Goal: Information Seeking & Learning: Learn about a topic

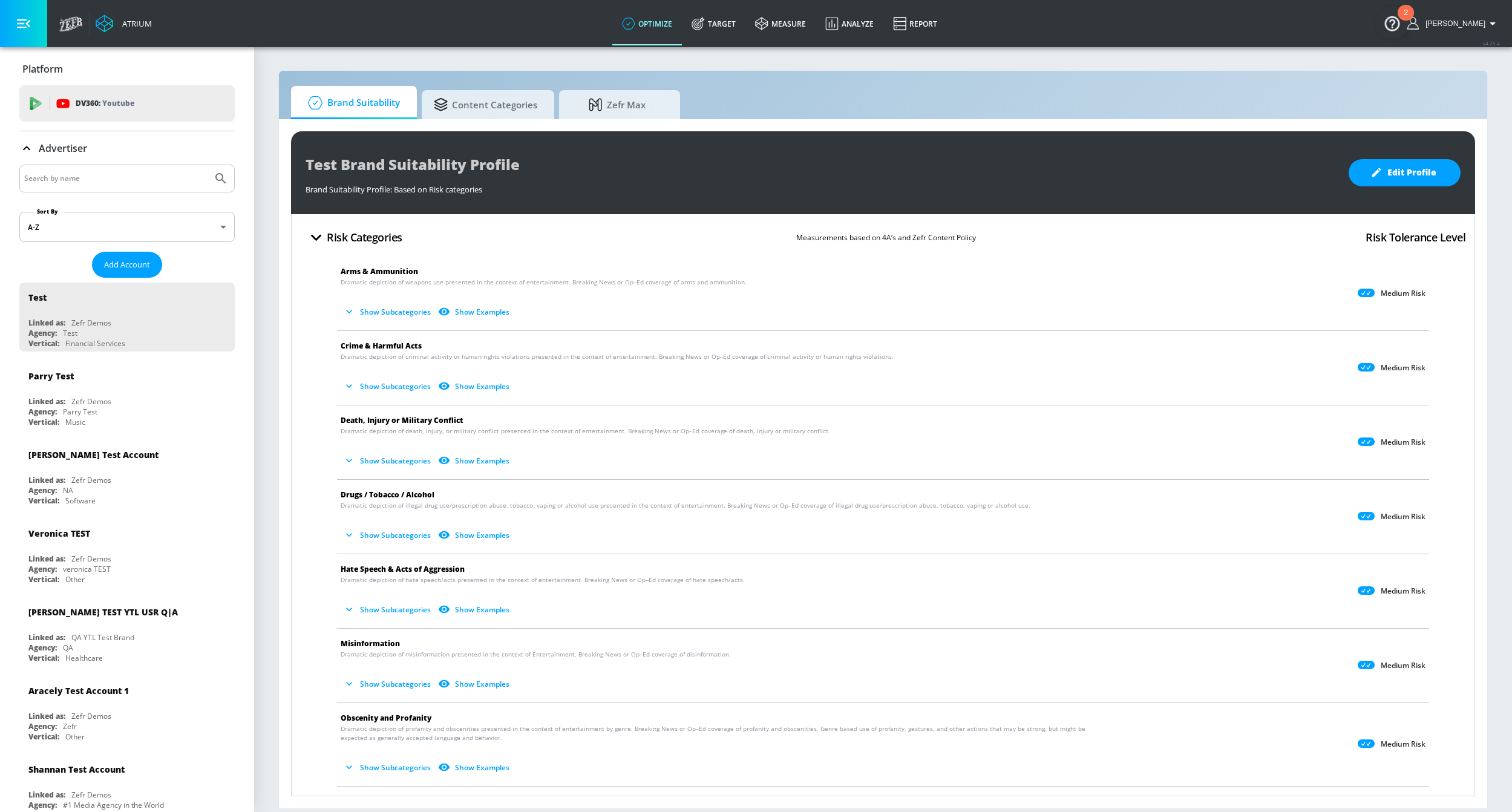
click at [123, 179] on input "Search by name" at bounding box center [116, 178] width 184 height 15
type input "LVMH"
click at [208, 165] on button "Submit Search" at bounding box center [221, 179] width 27 height 27
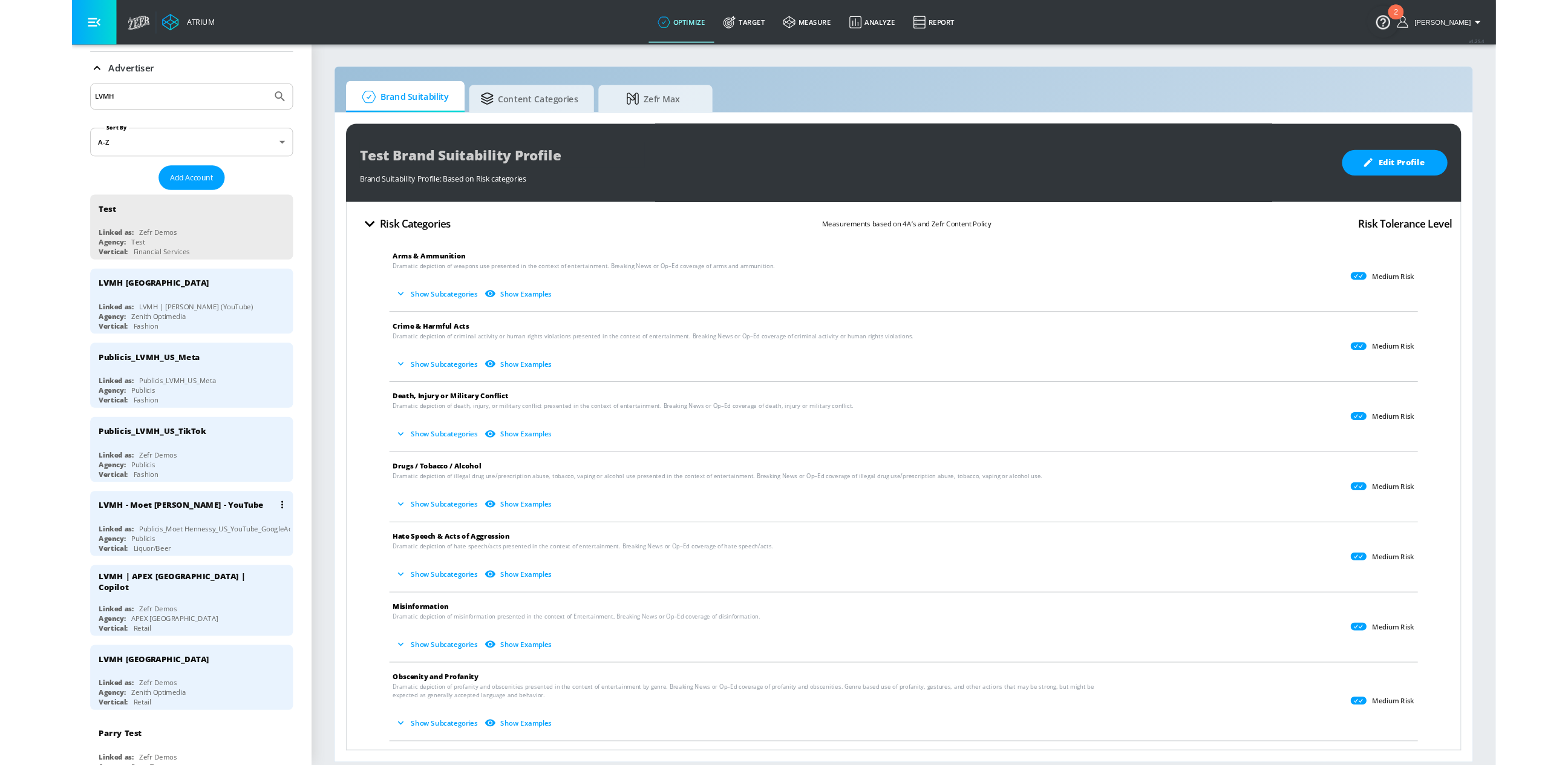
scroll to position [33, 0]
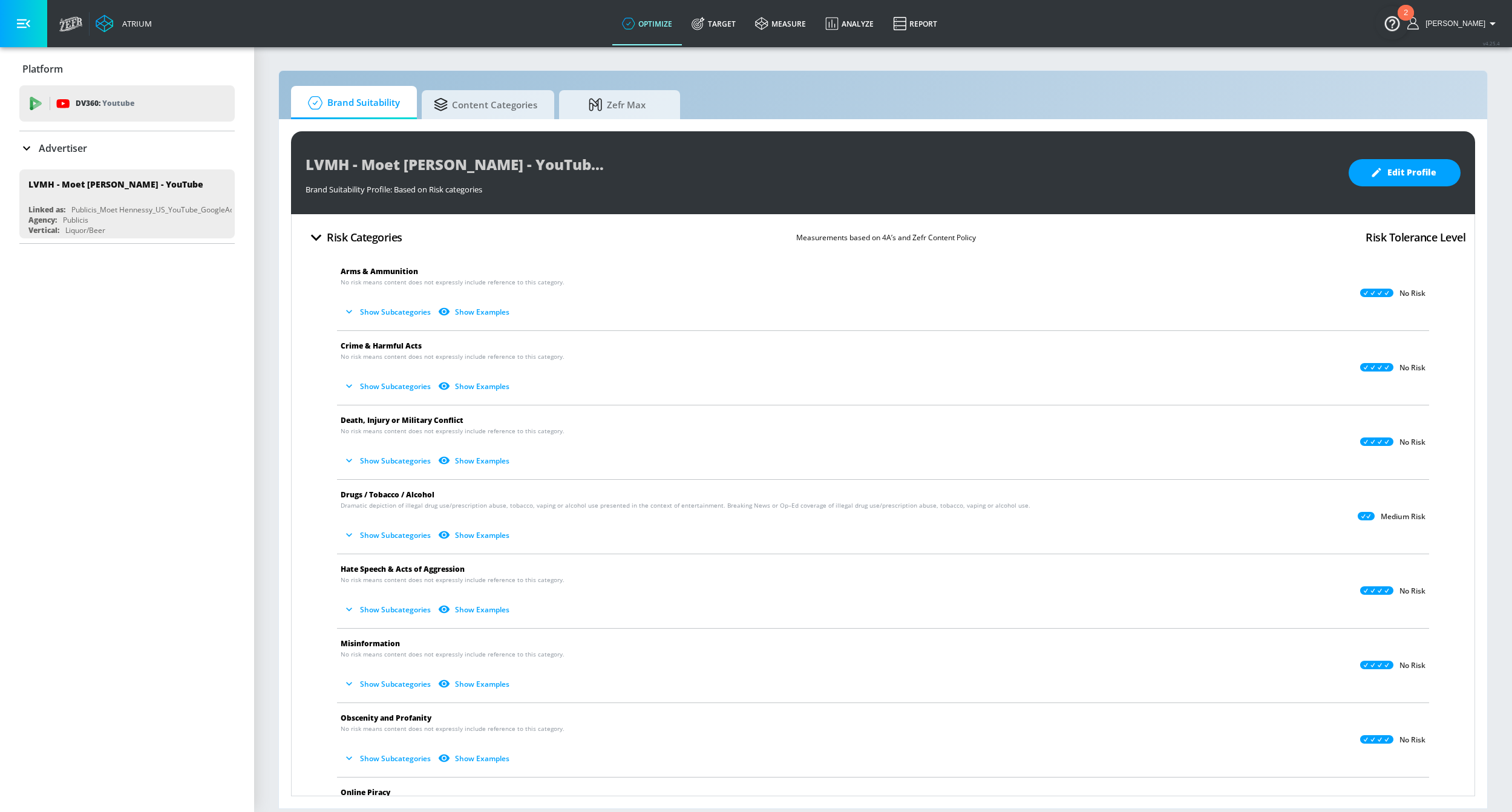
click at [418, 538] on button "Show Subcategories" at bounding box center [387, 536] width 95 height 20
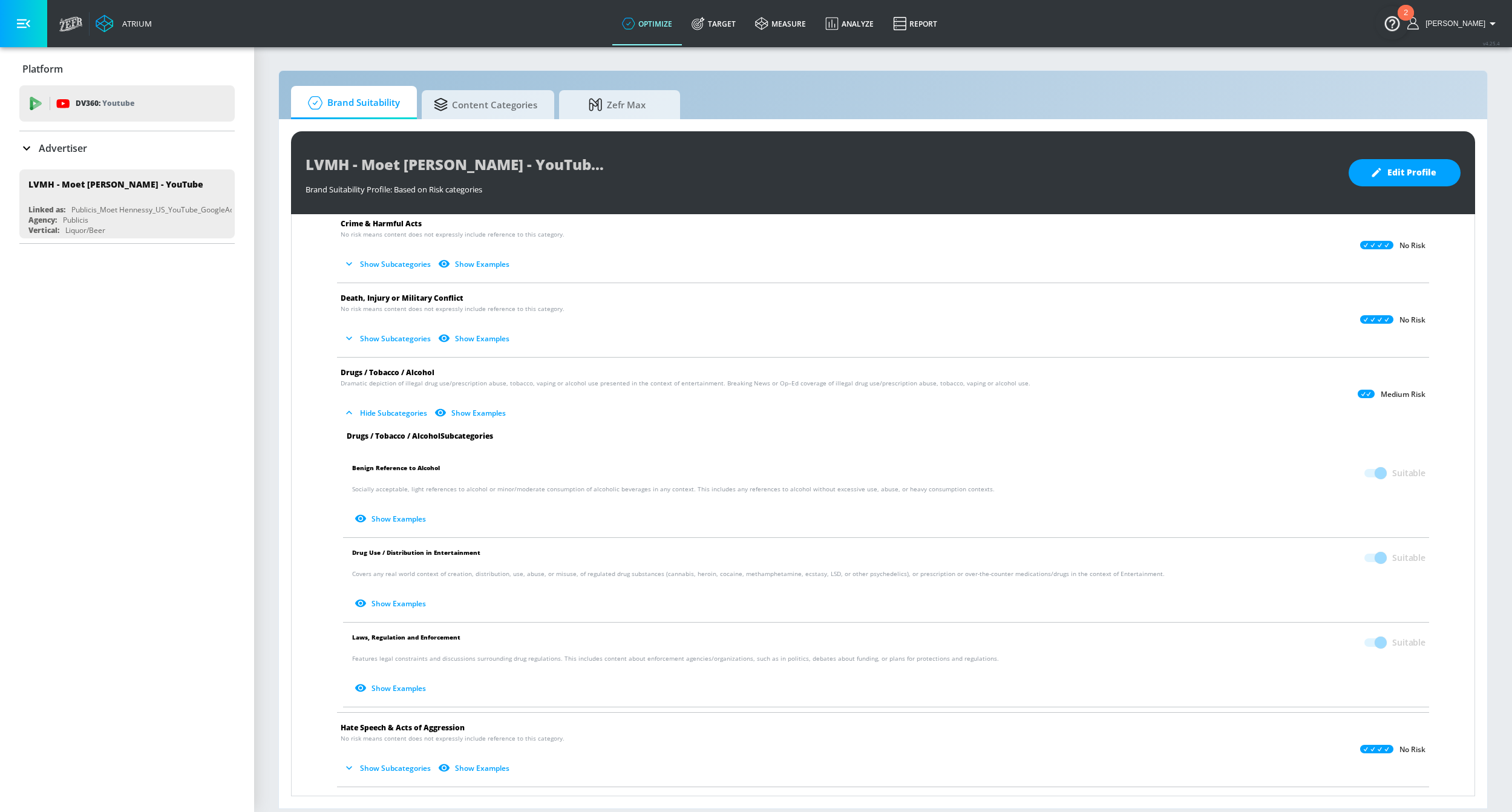
scroll to position [138, 0]
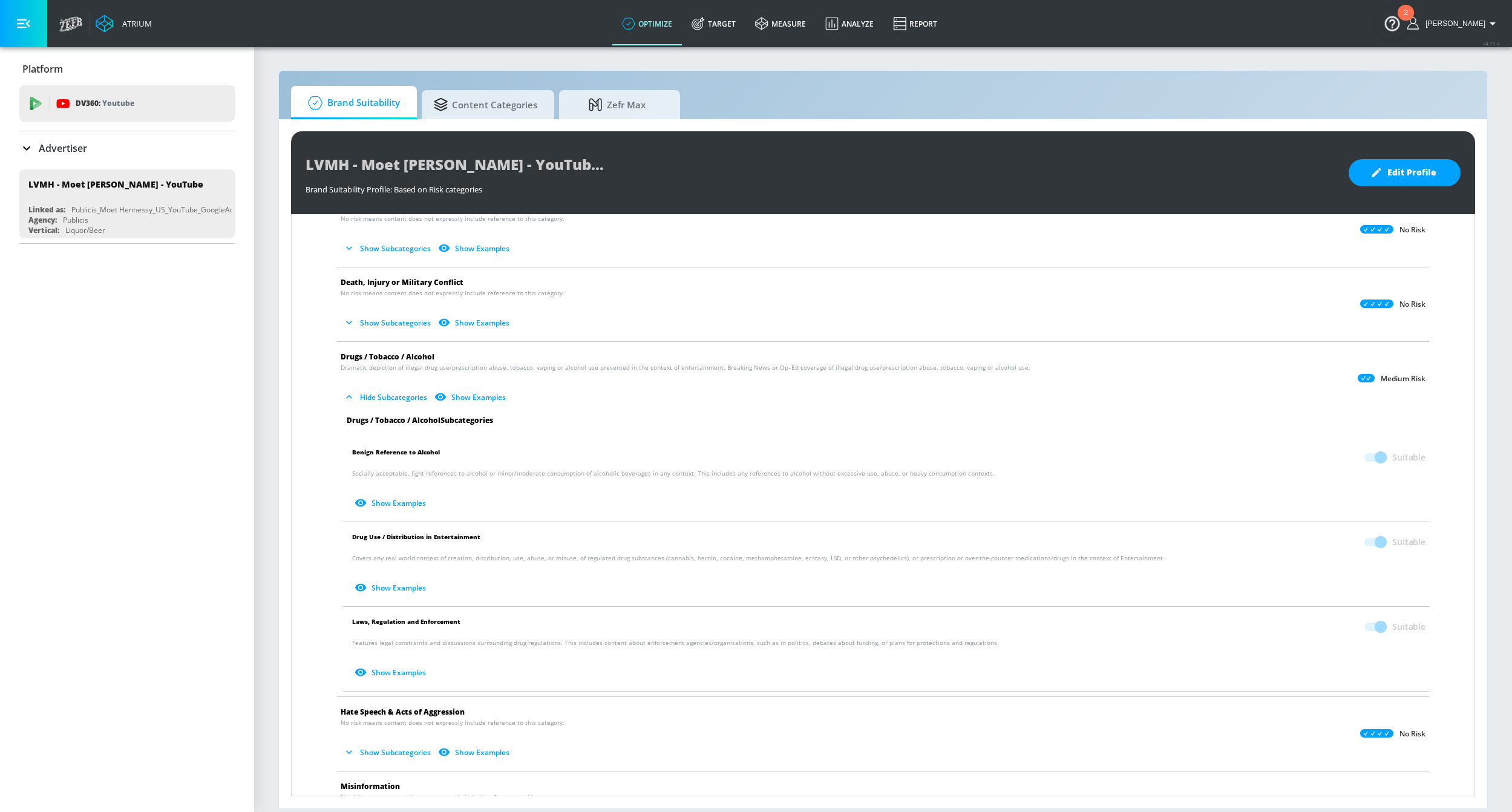
click at [401, 402] on button "Hide Subcategories" at bounding box center [386, 398] width 91 height 20
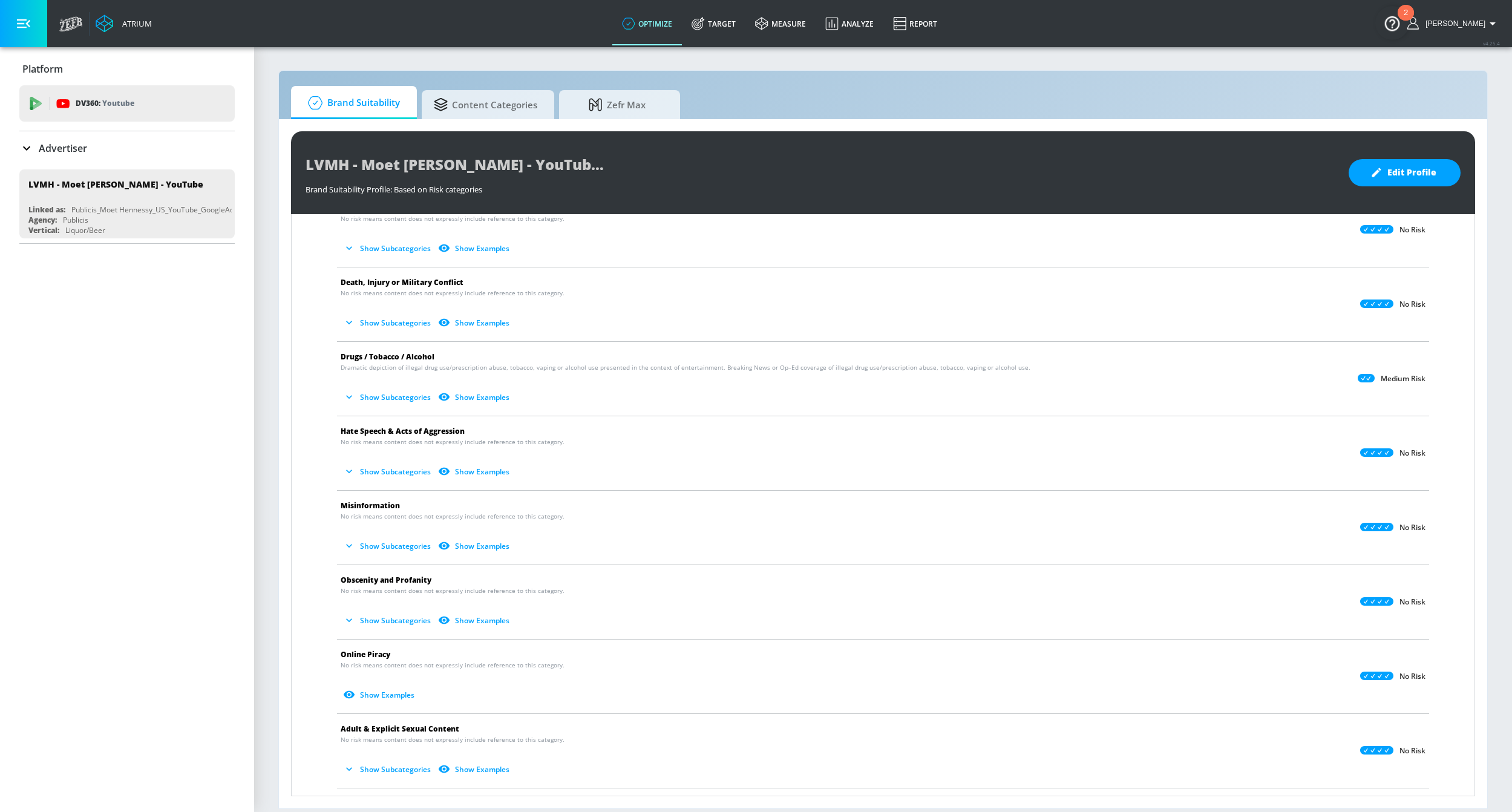
click at [417, 250] on button "Show Subcategories" at bounding box center [387, 248] width 95 height 20
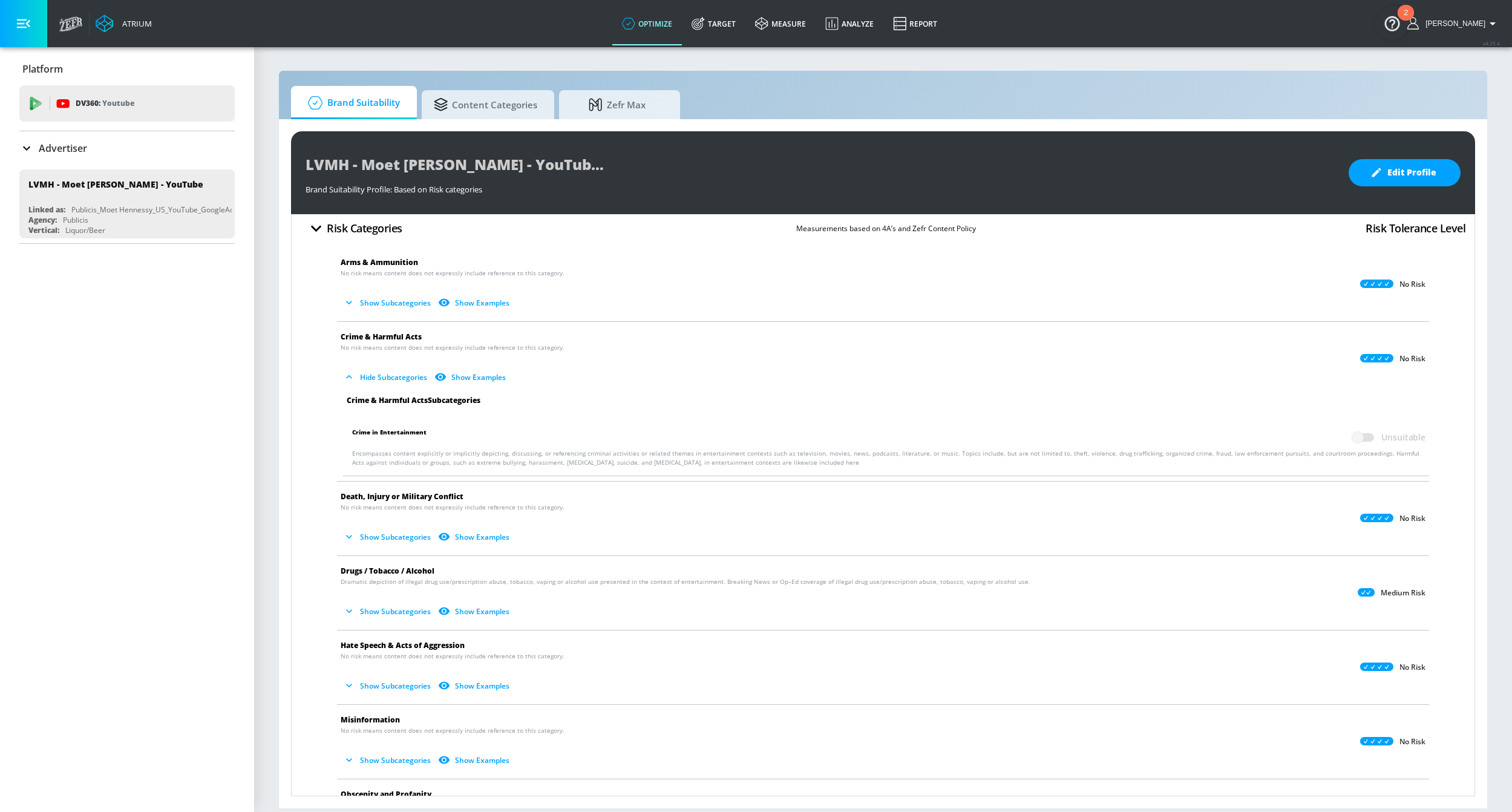
scroll to position [0, 0]
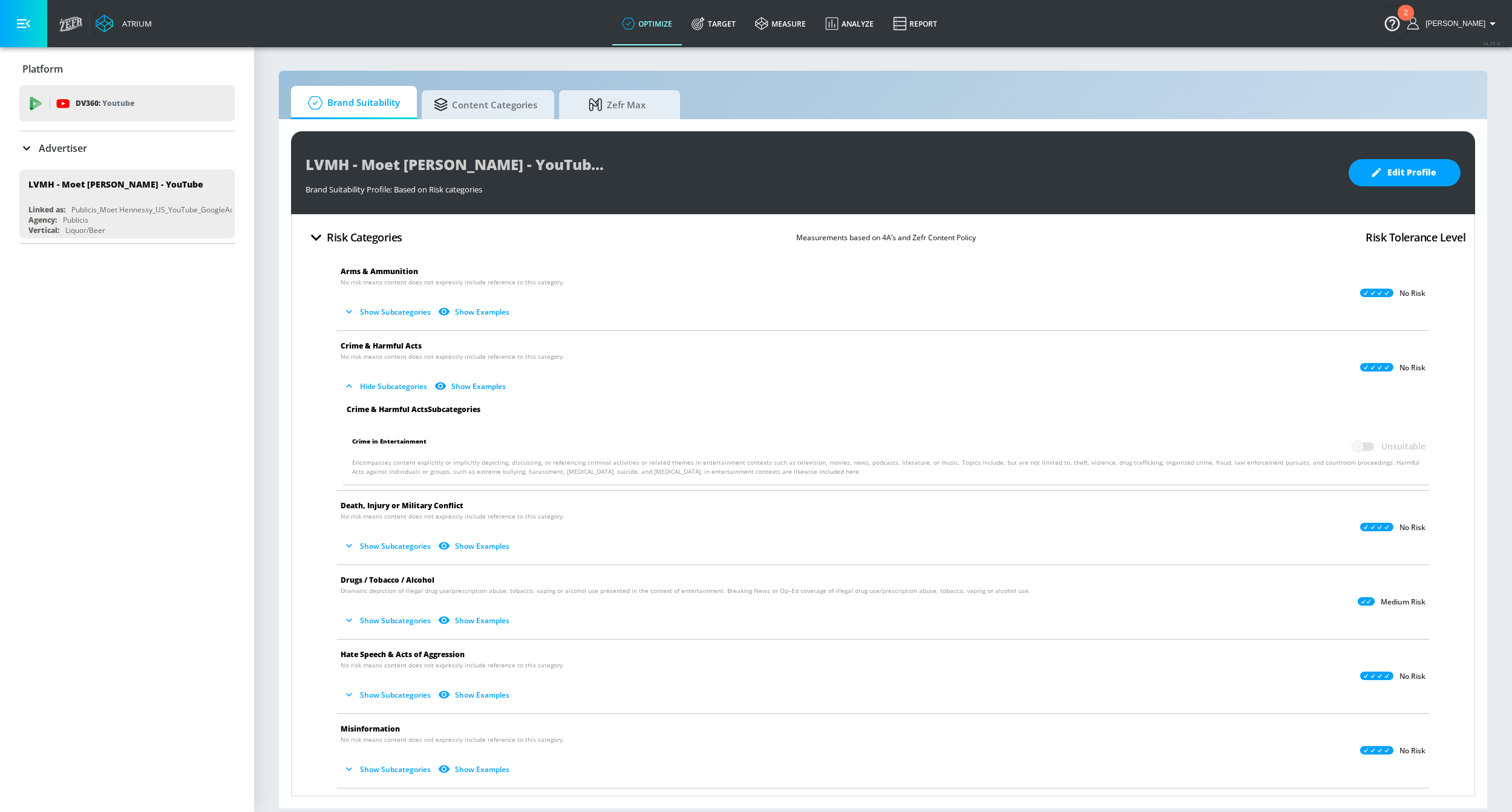
click at [394, 317] on button "Show Subcategories" at bounding box center [387, 312] width 95 height 20
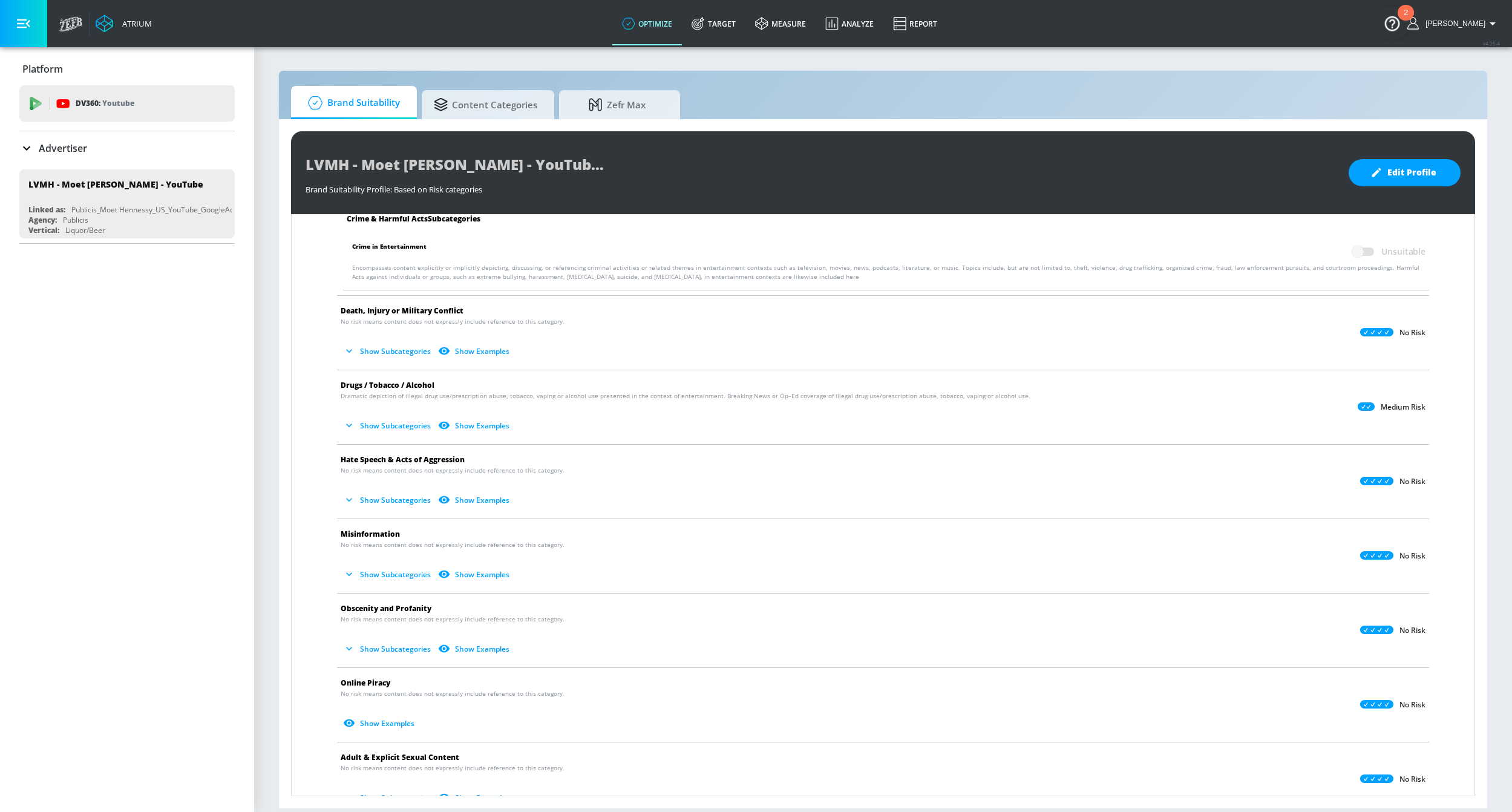
scroll to position [273, 0]
click at [395, 650] on button "Show Subcategories" at bounding box center [387, 647] width 95 height 20
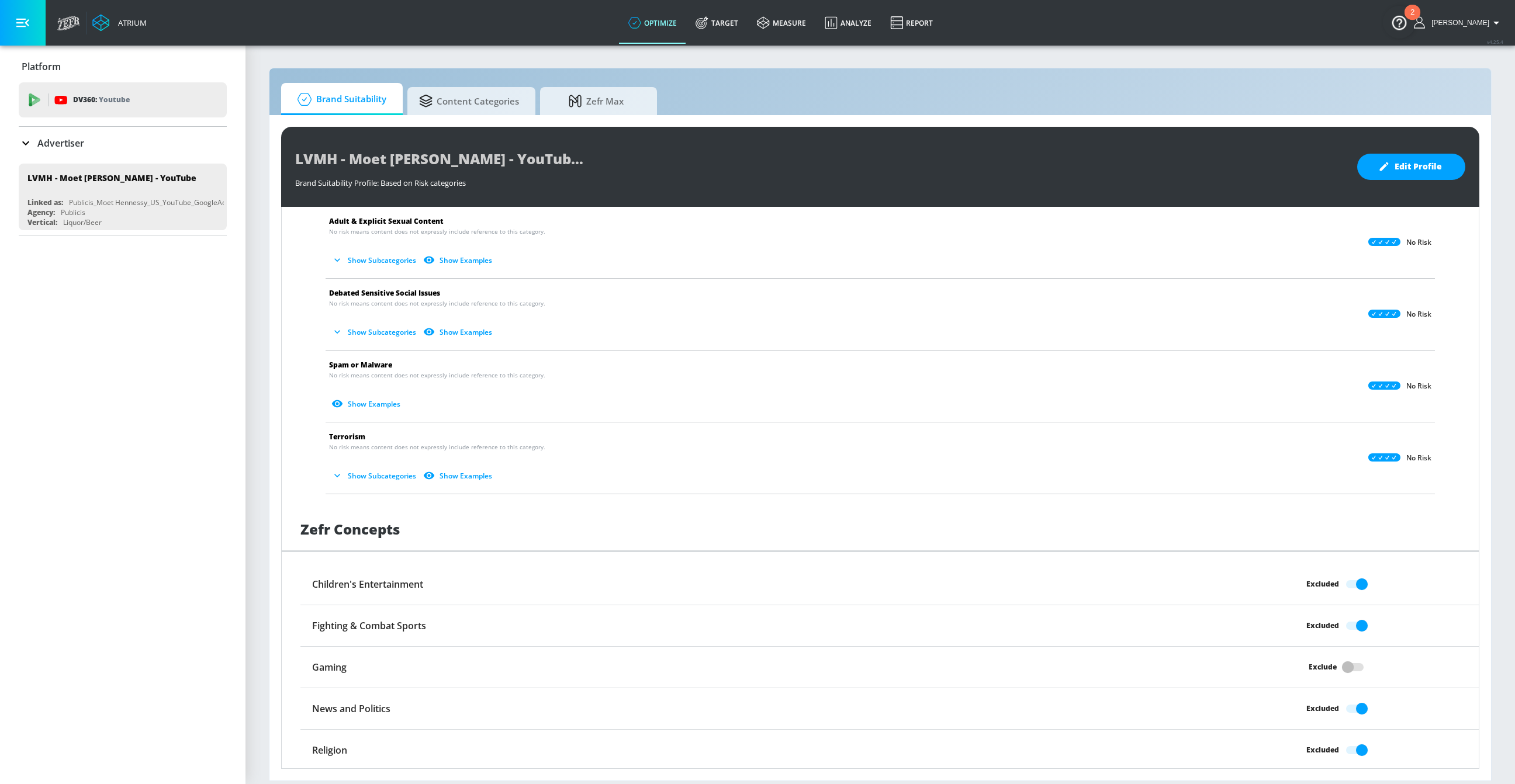
scroll to position [655, 0]
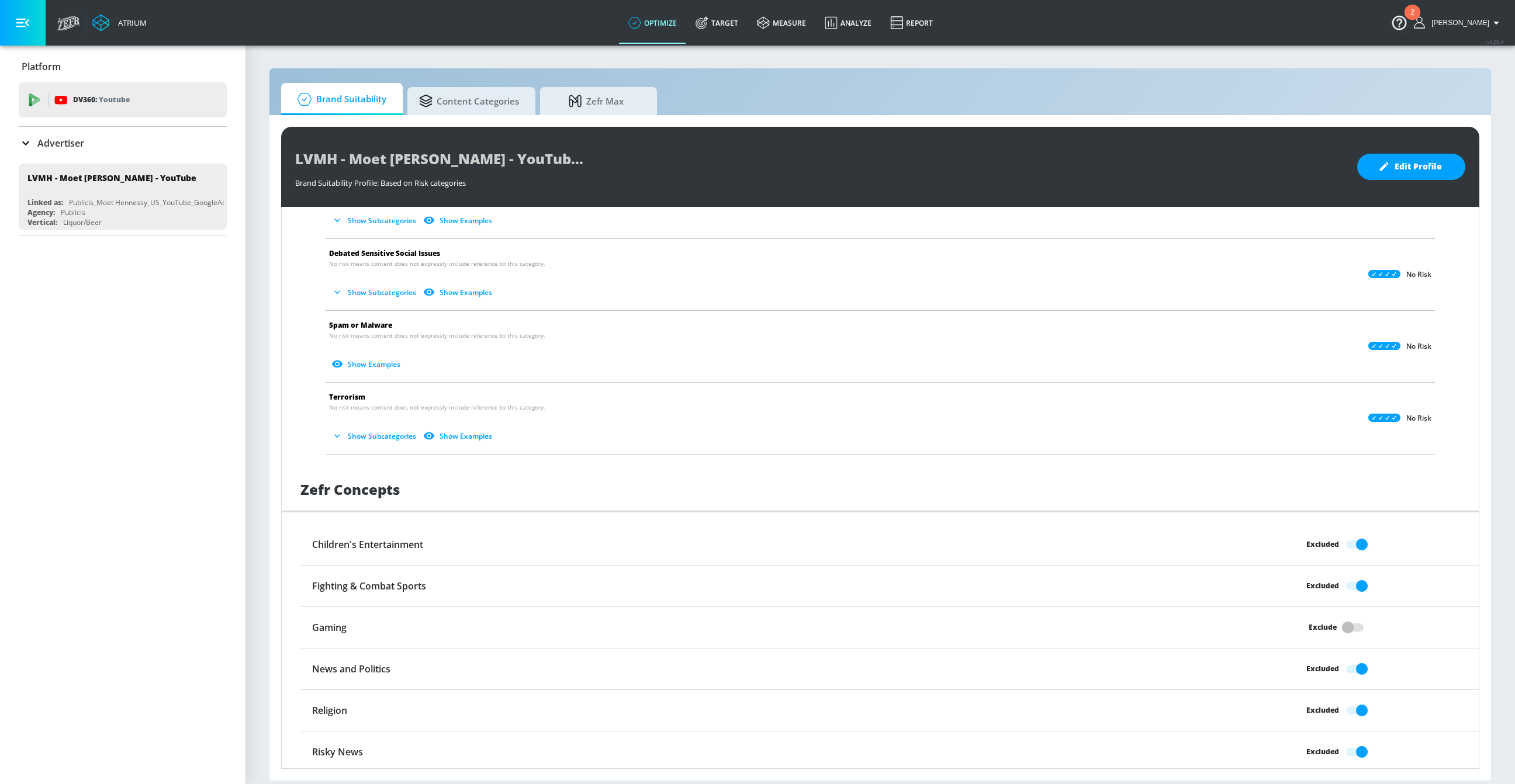
click at [374, 431] on button "Show Subcategories" at bounding box center [374, 436] width 92 height 19
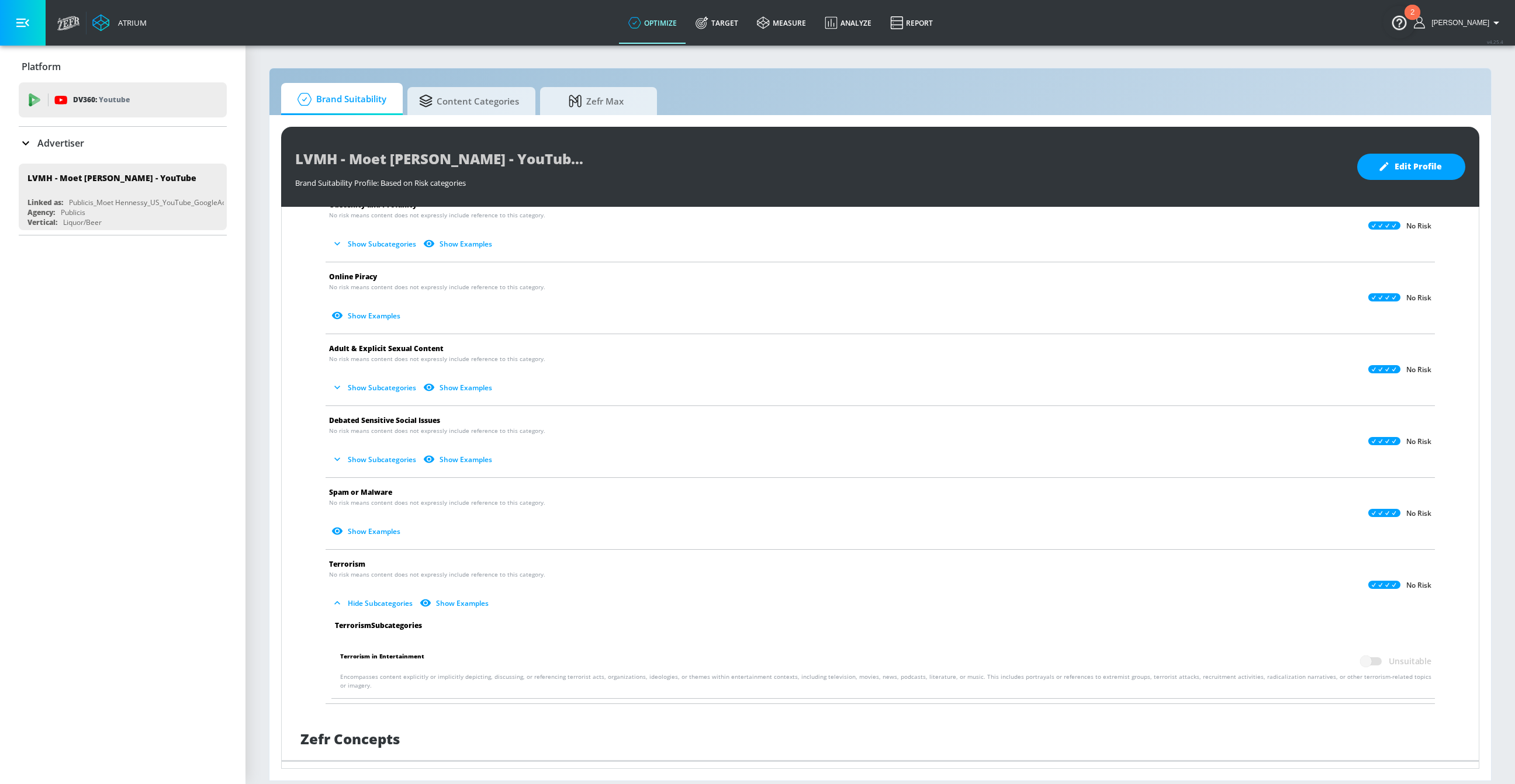
scroll to position [487, 0]
click at [389, 465] on button "Show Subcategories" at bounding box center [374, 461] width 92 height 19
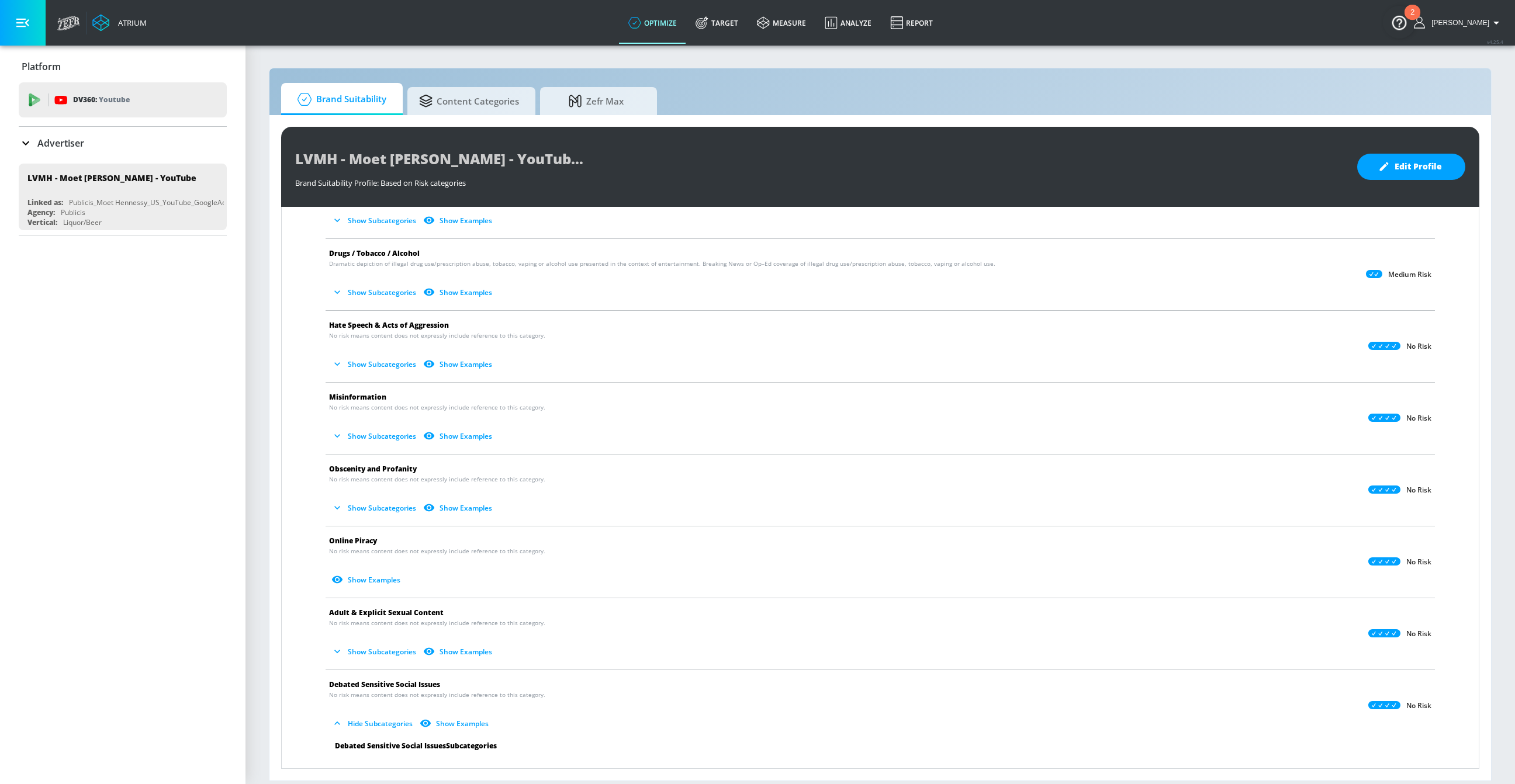
scroll to position [0, 0]
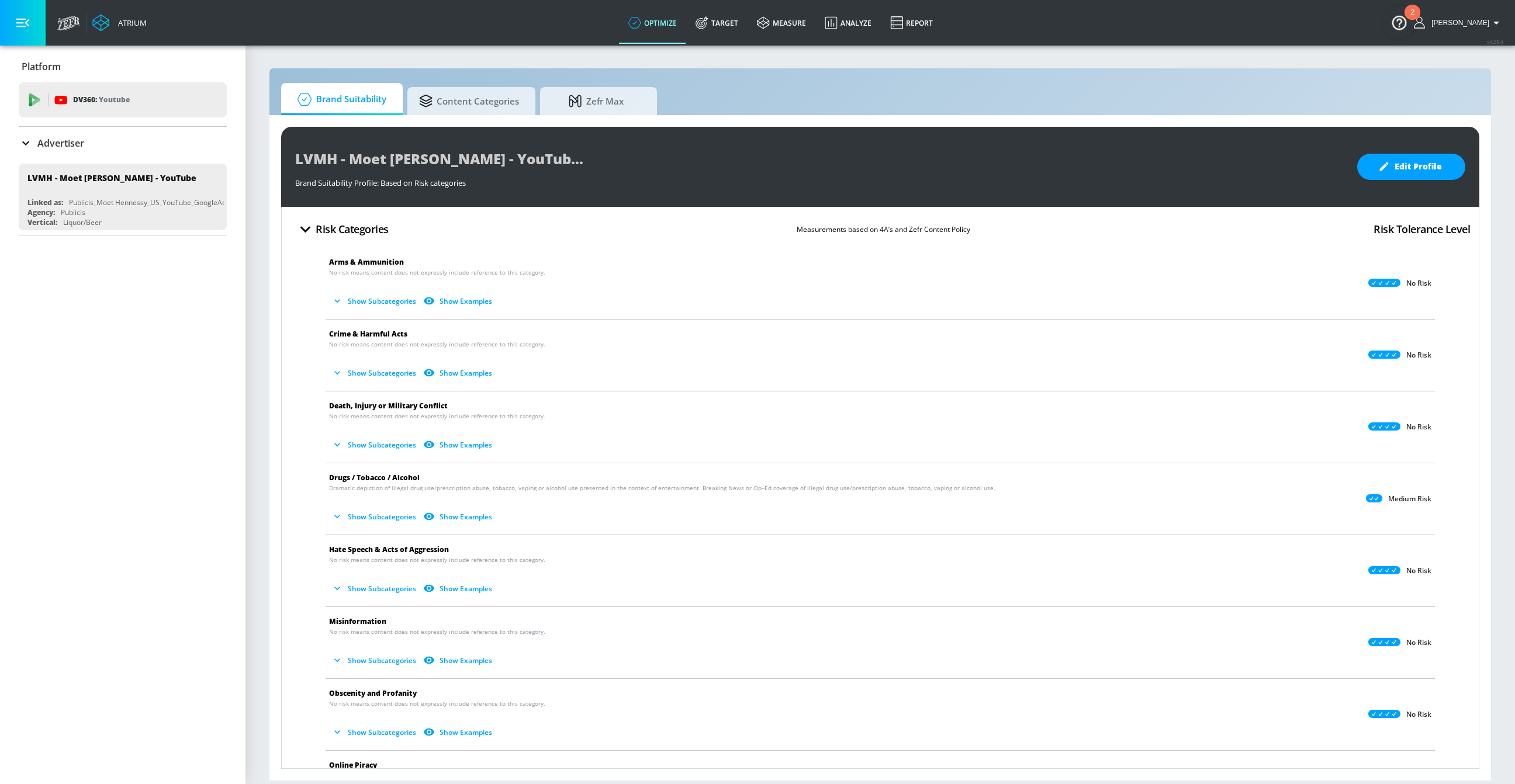
click at [391, 522] on button "Show Subcategories" at bounding box center [374, 517] width 92 height 19
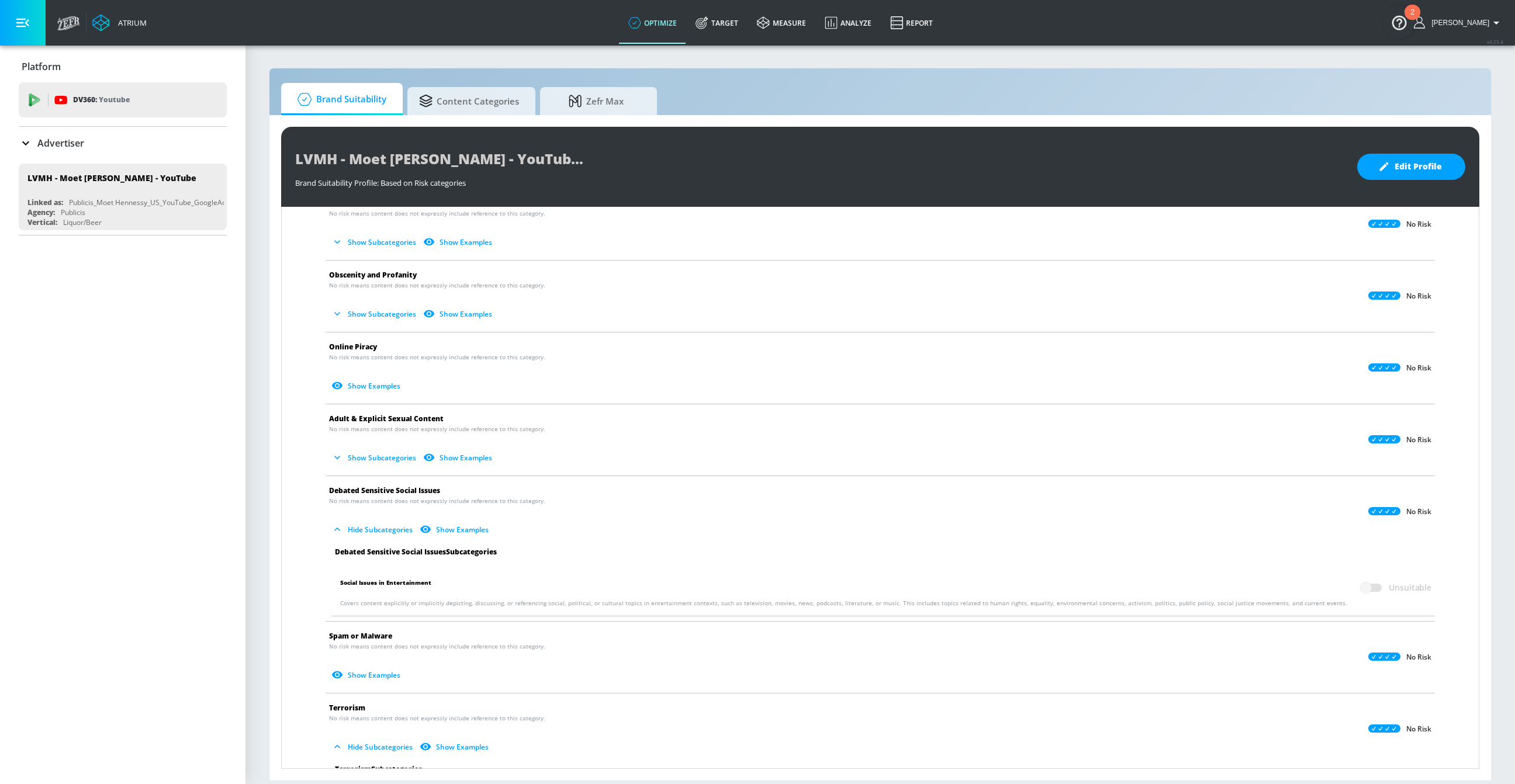
scroll to position [687, 0]
click at [379, 457] on button "Show Subcategories" at bounding box center [374, 460] width 92 height 19
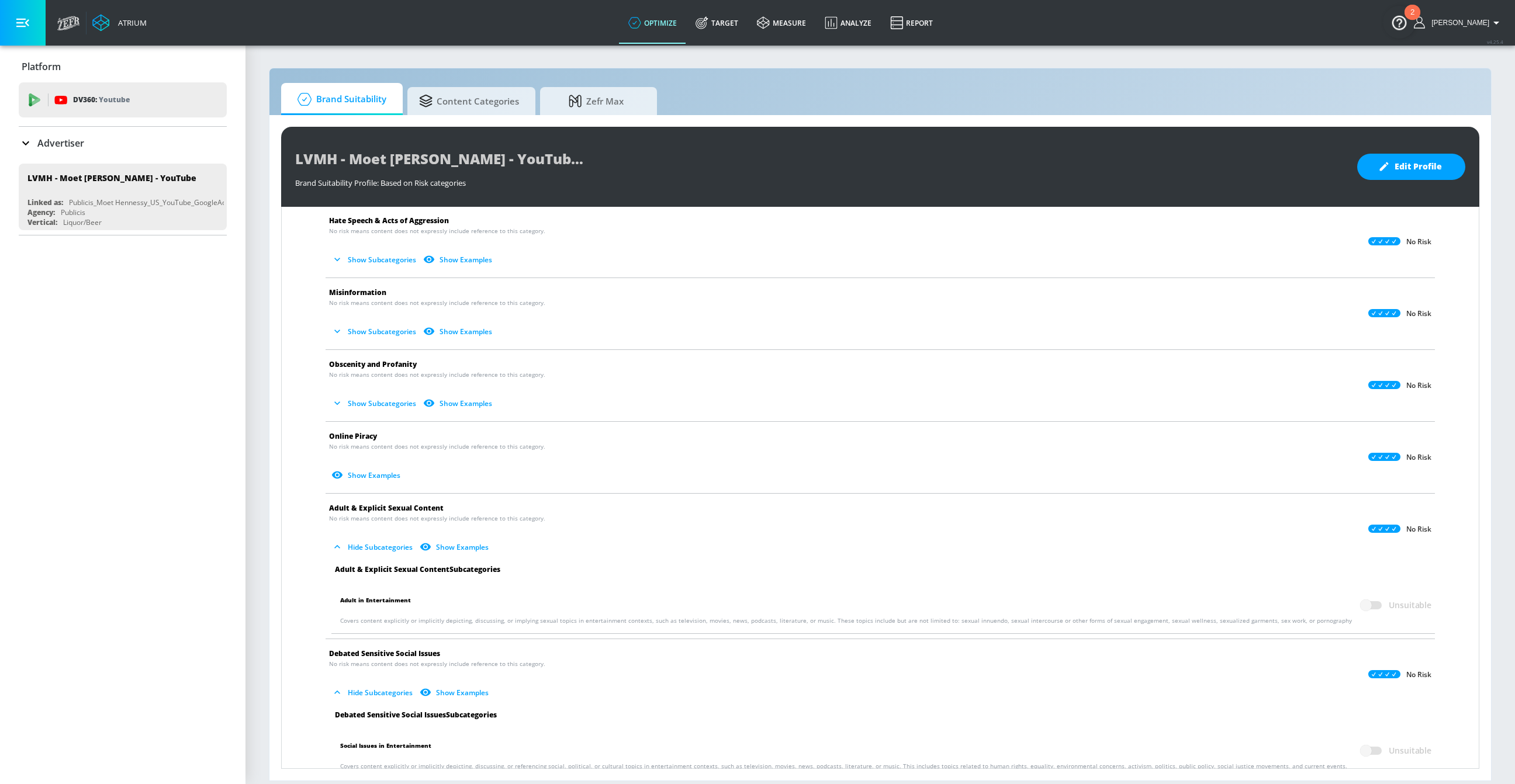
scroll to position [592, 0]
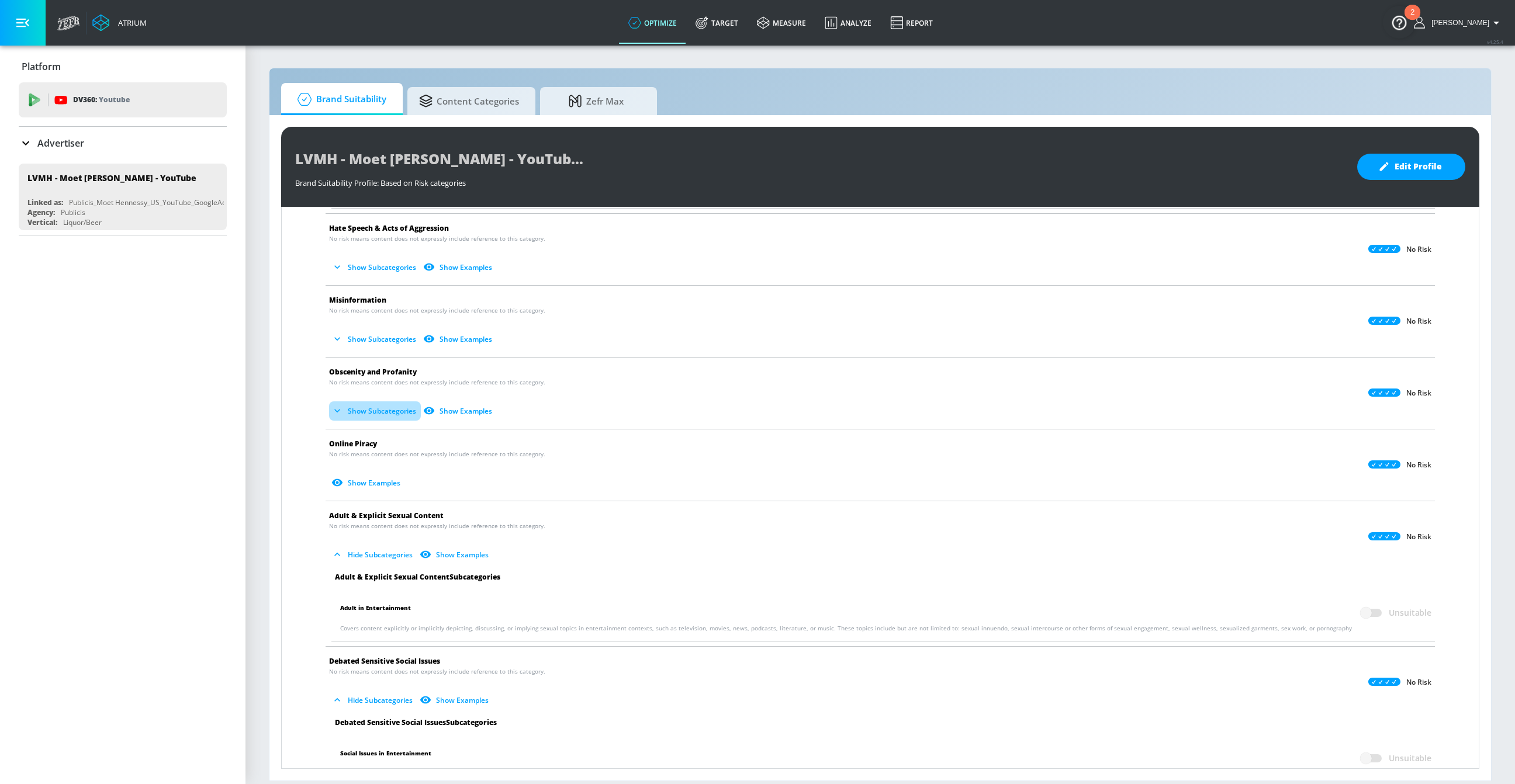
click at [381, 418] on button "Show Subcategories" at bounding box center [374, 411] width 92 height 19
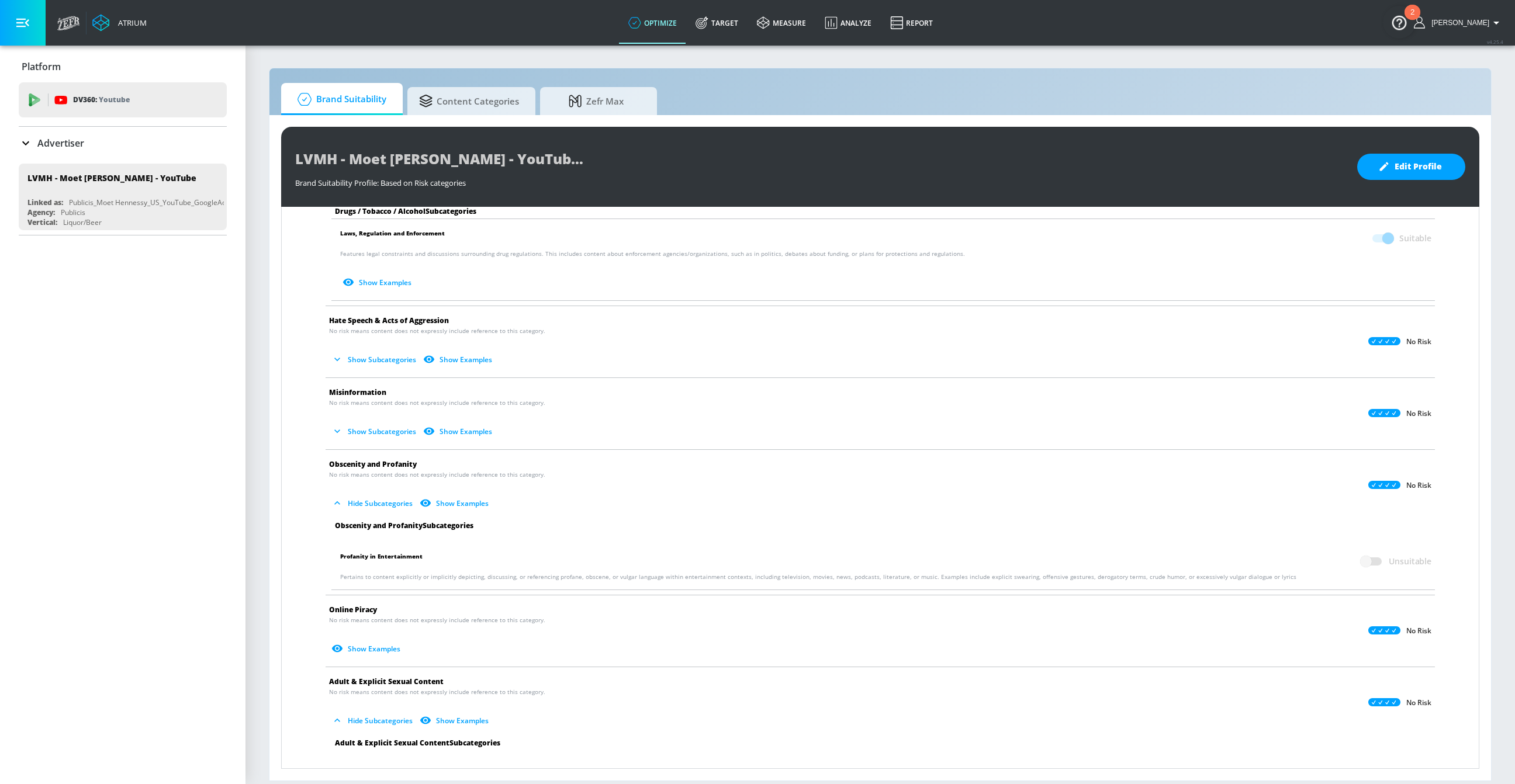
scroll to position [494, 0]
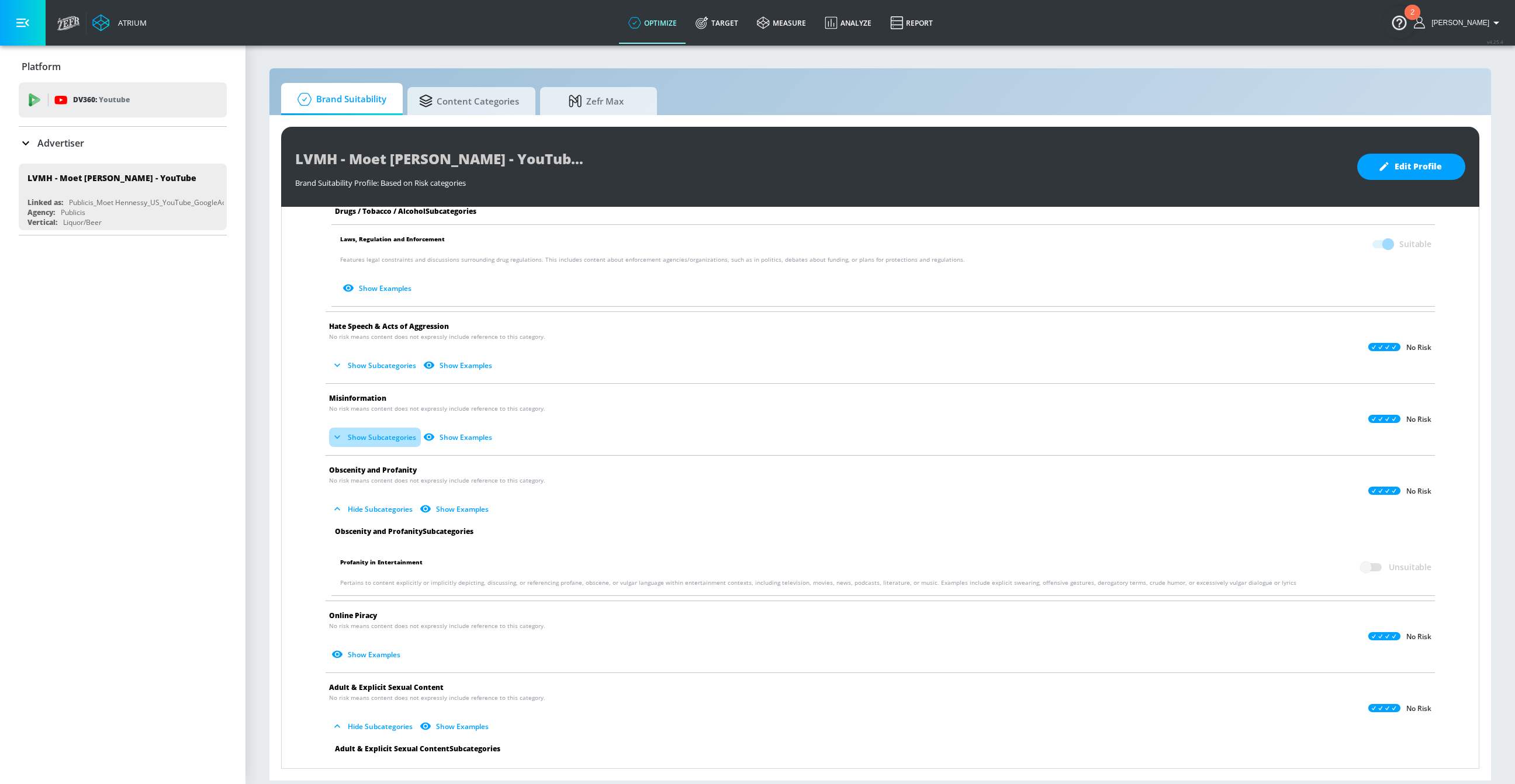
click at [378, 429] on button "Show Subcategories" at bounding box center [374, 437] width 92 height 19
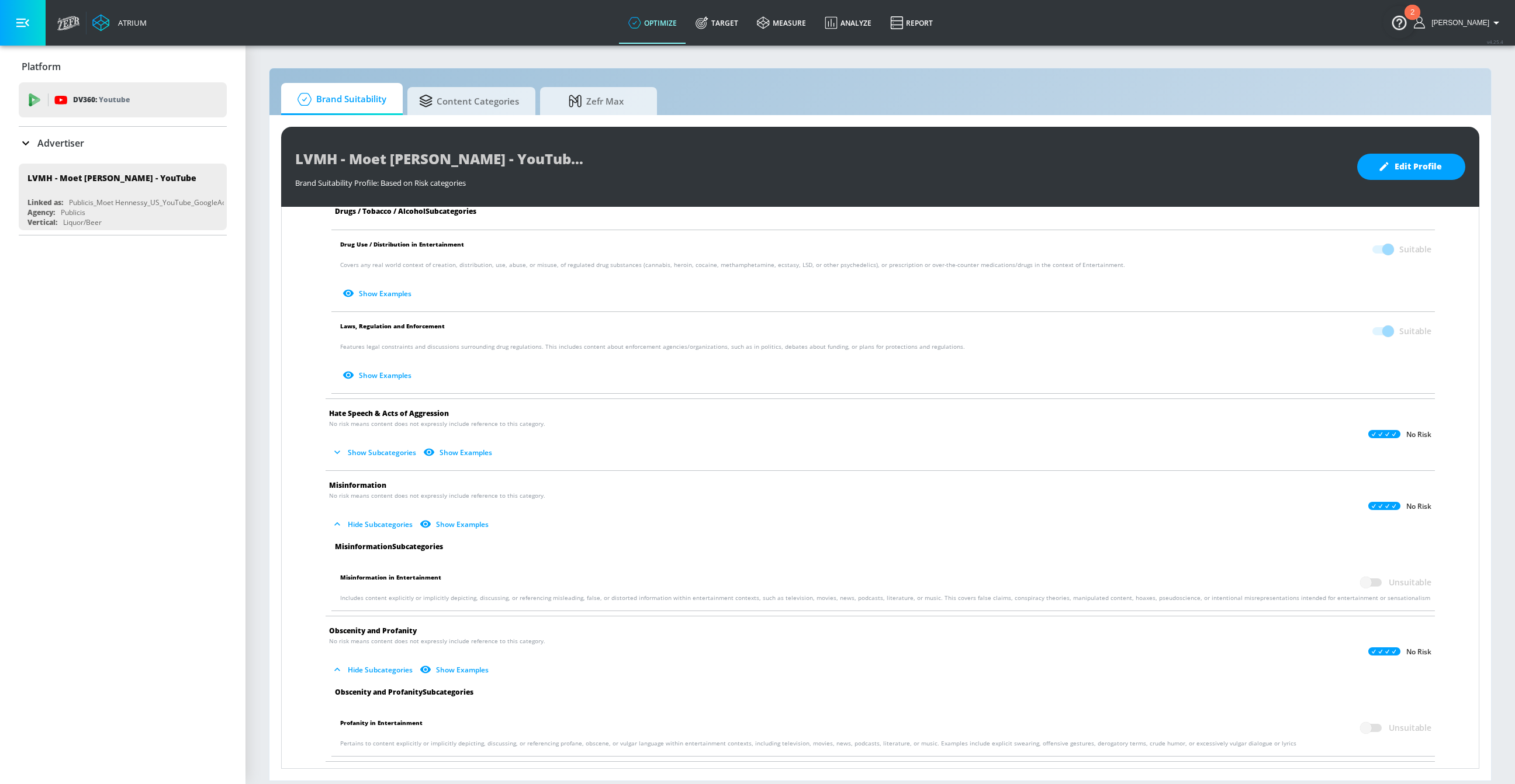
scroll to position [401, 0]
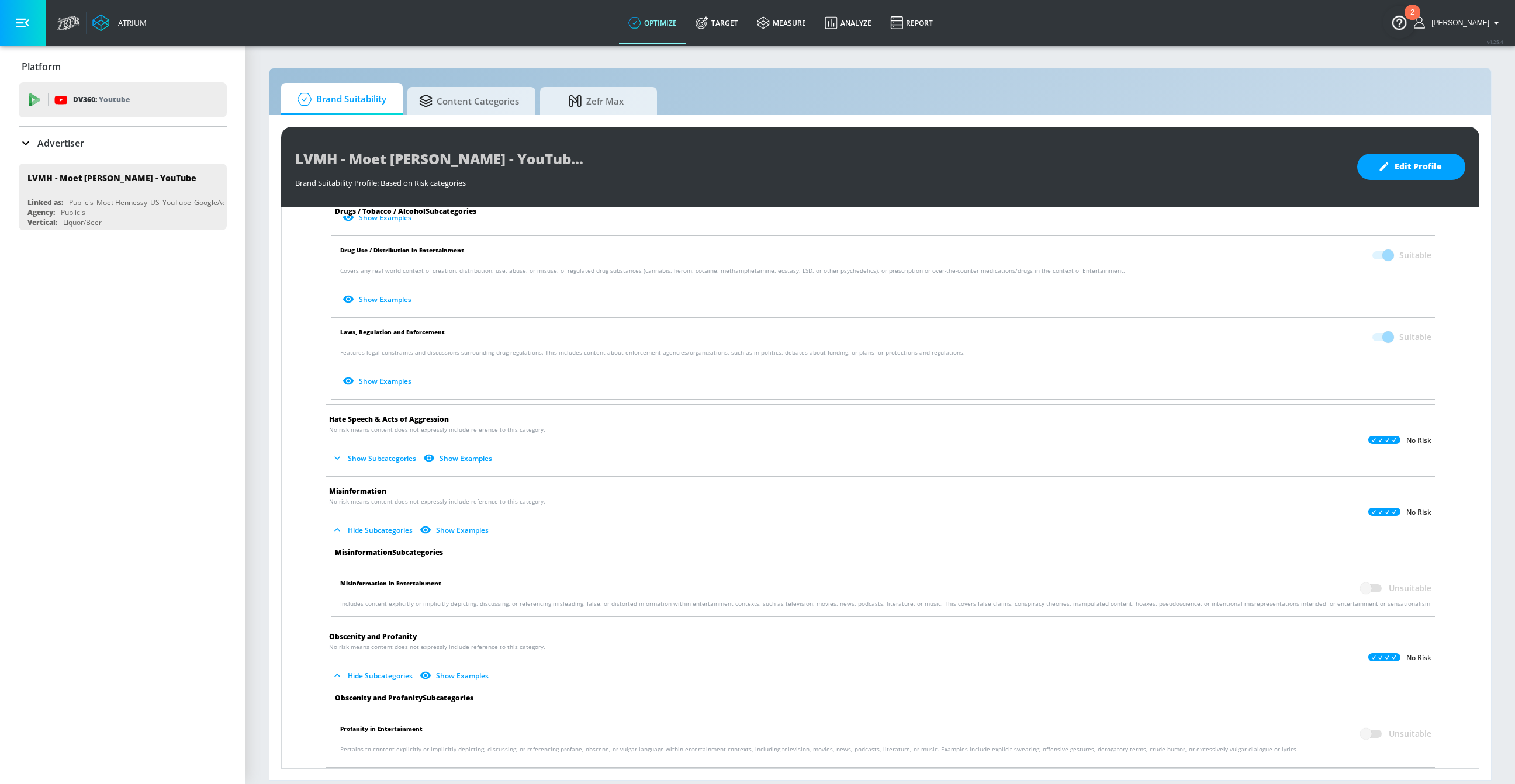
click at [376, 450] on button "Show Subcategories" at bounding box center [374, 459] width 92 height 19
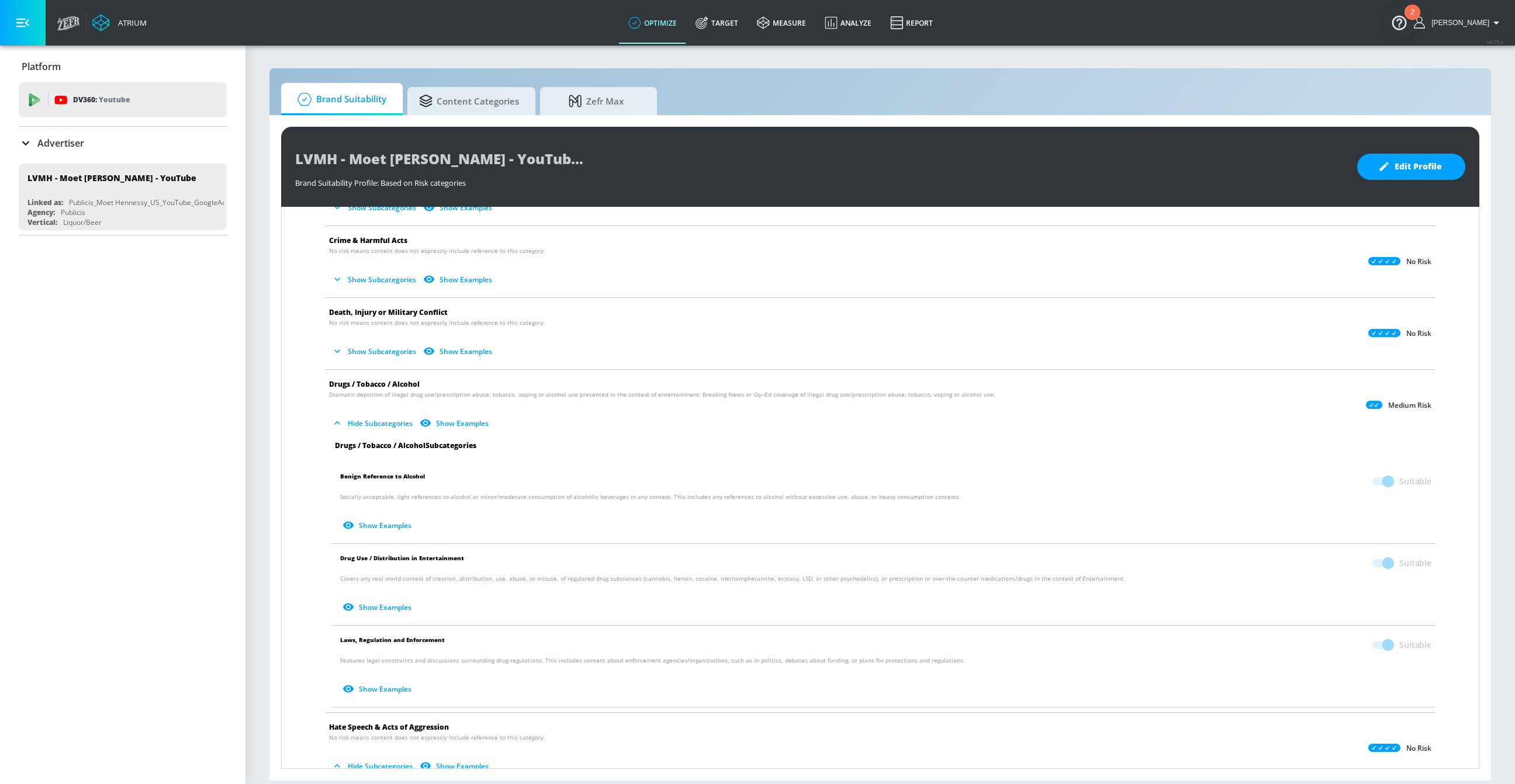
scroll to position [86, 0]
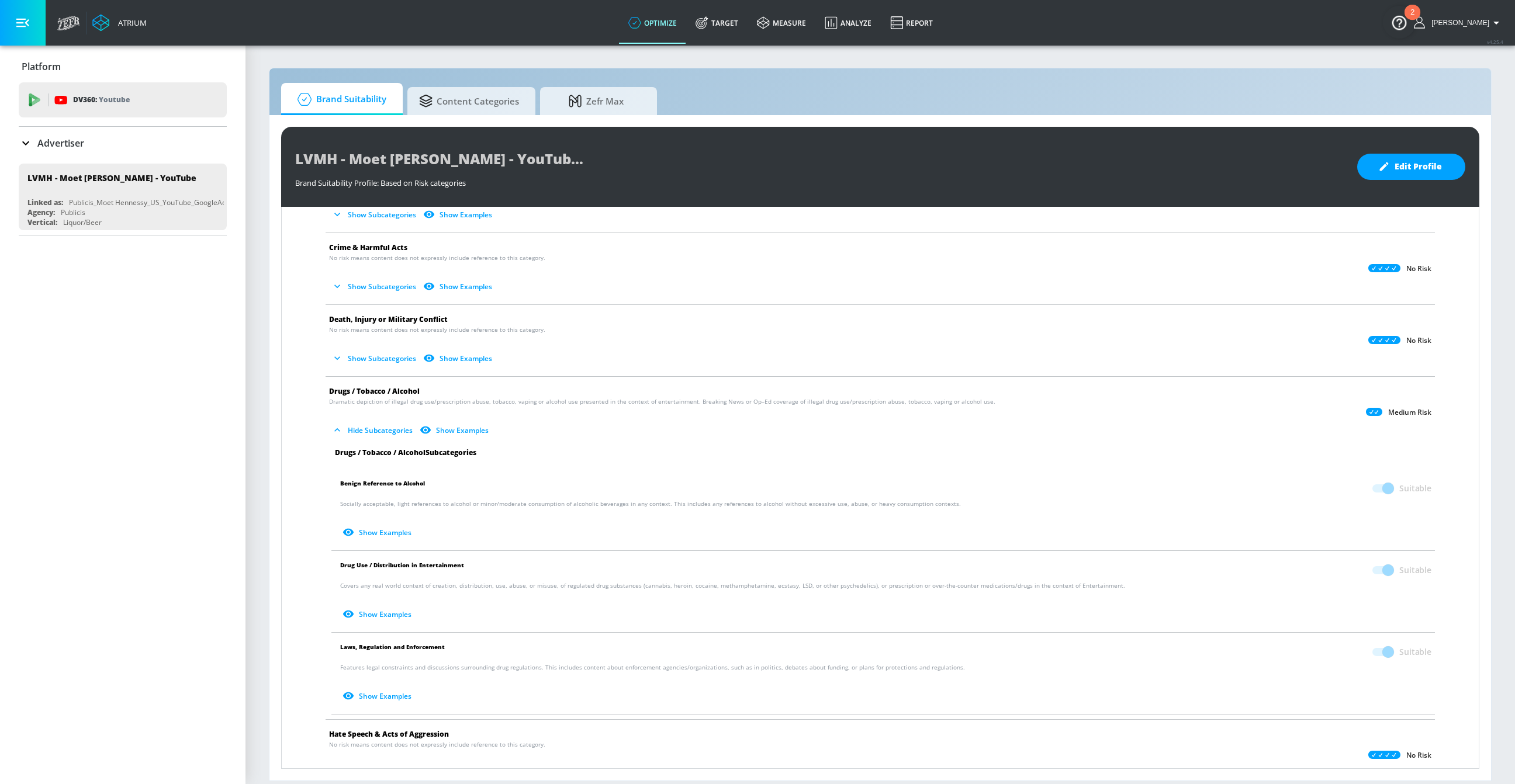
click at [385, 350] on button "Show Subcategories" at bounding box center [374, 359] width 92 height 19
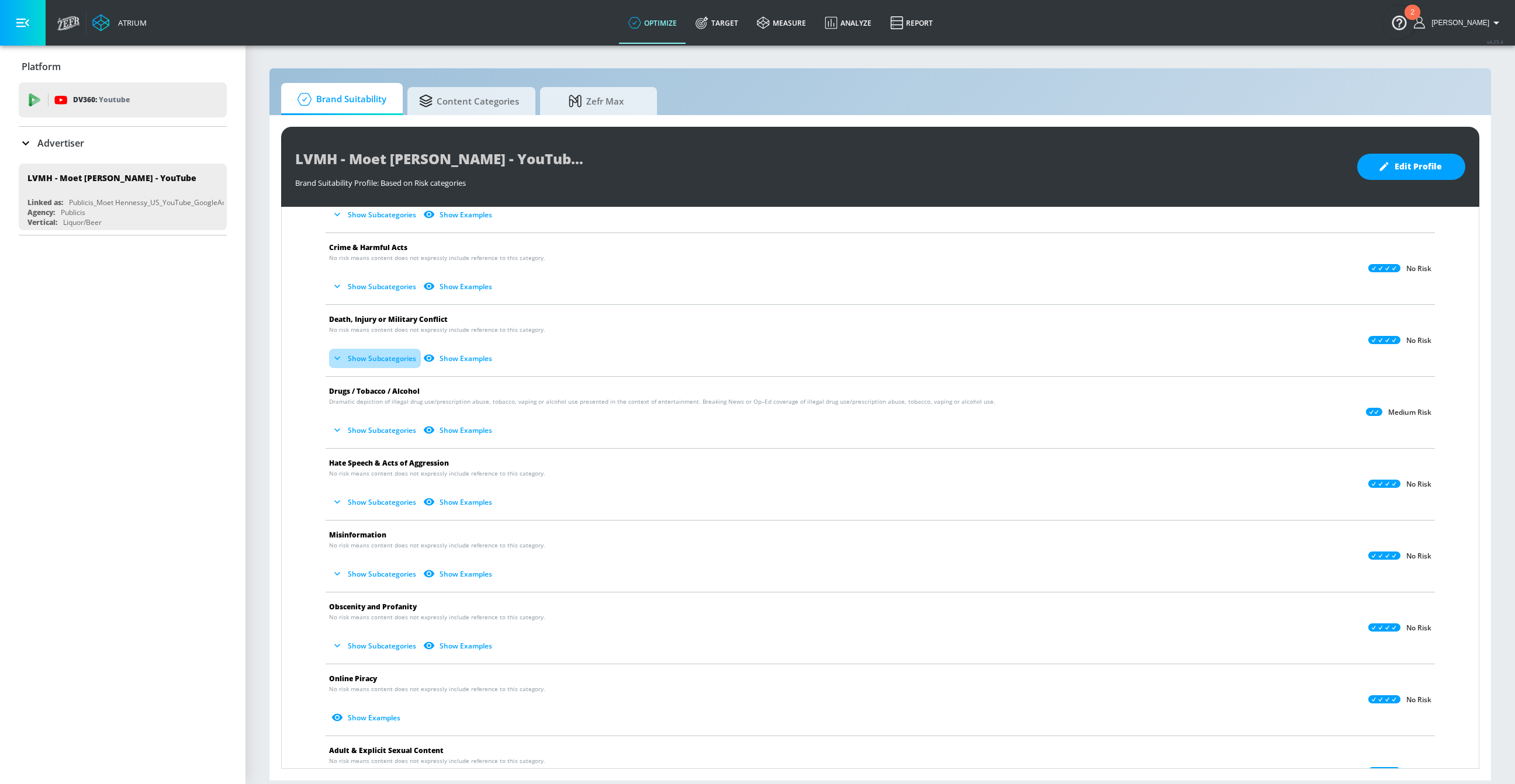
click at [382, 360] on button "Show Subcategories" at bounding box center [374, 359] width 92 height 19
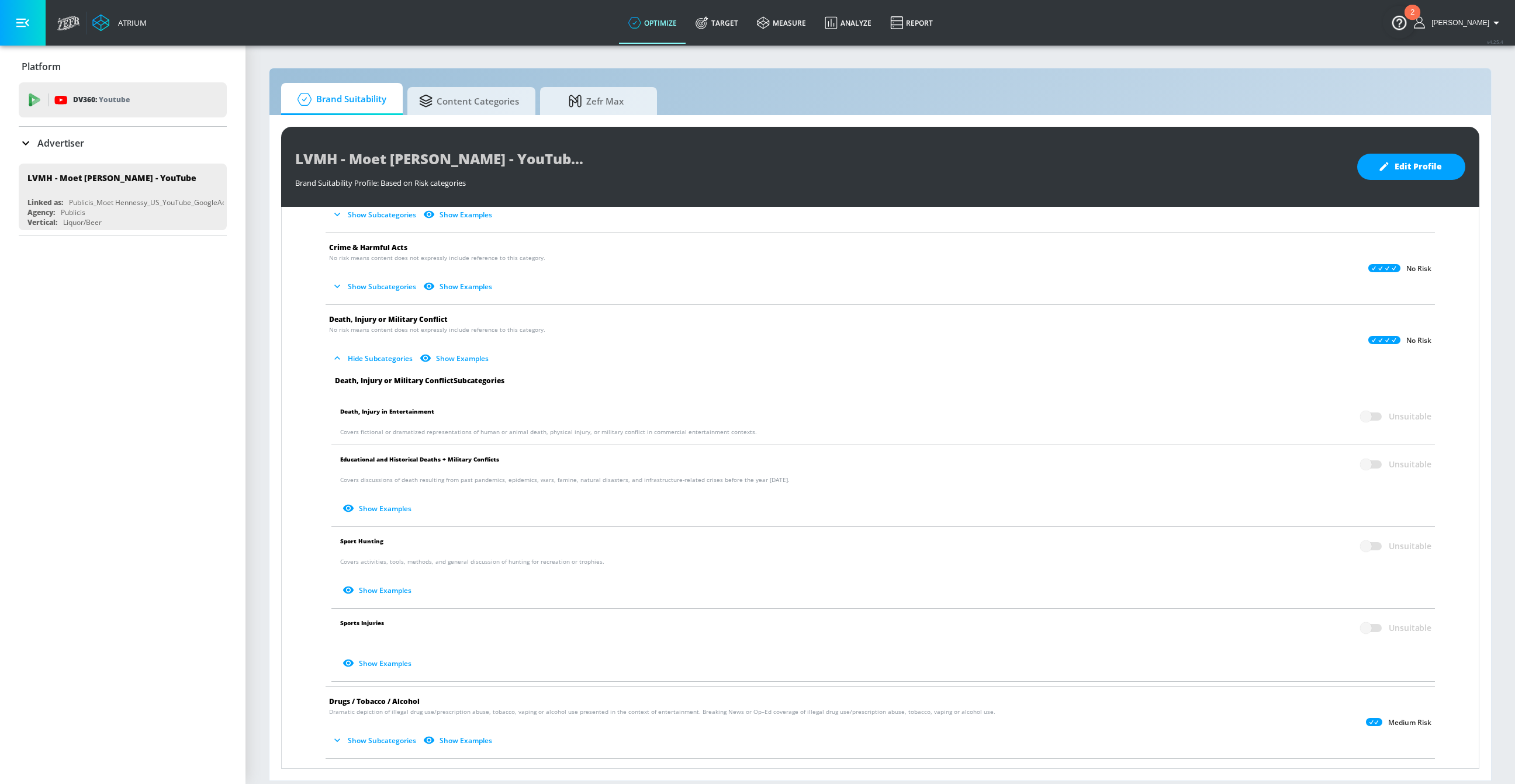
scroll to position [0, 0]
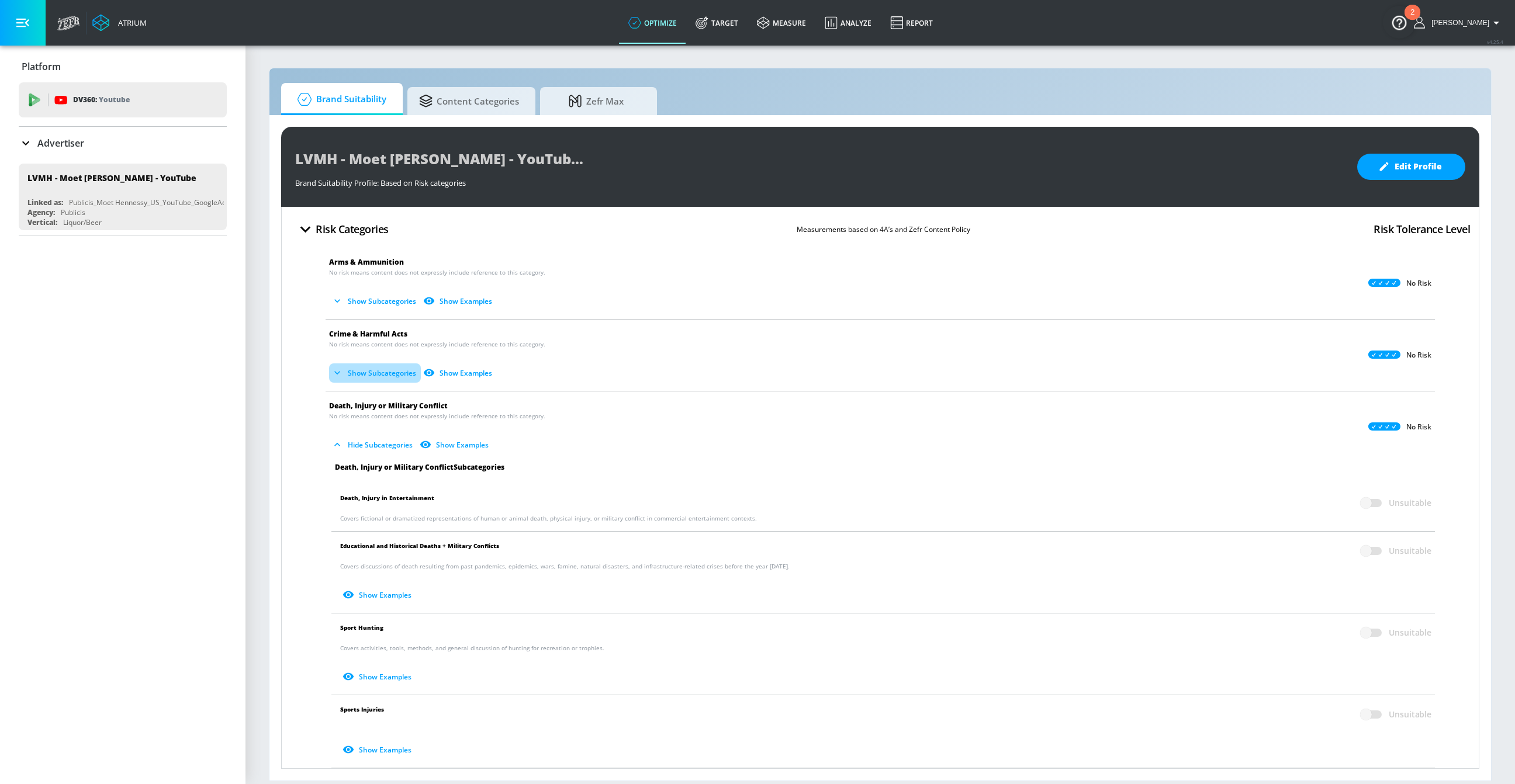
click at [376, 381] on button "Show Subcategories" at bounding box center [374, 373] width 92 height 19
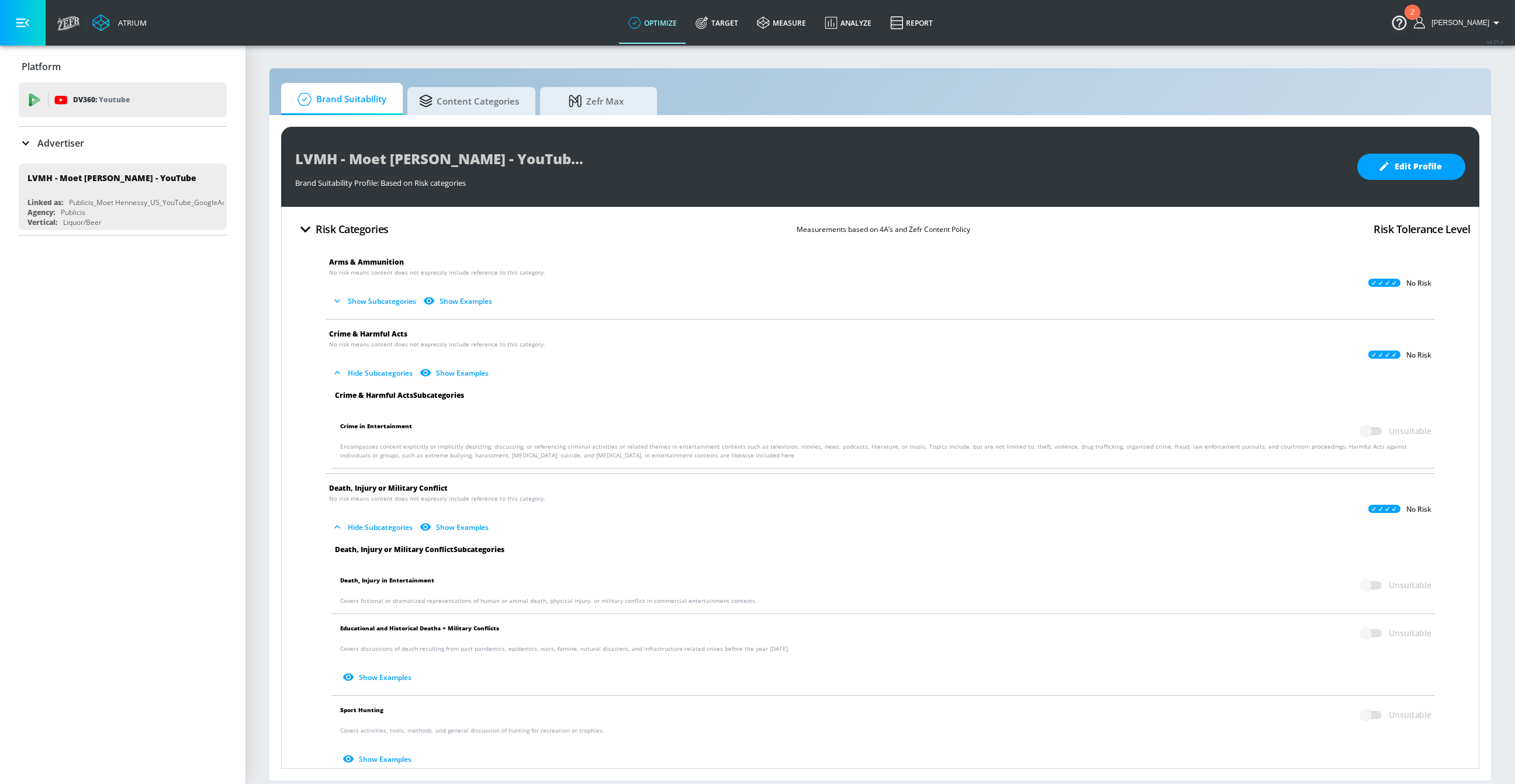
click at [376, 301] on button "Show Subcategories" at bounding box center [374, 301] width 92 height 19
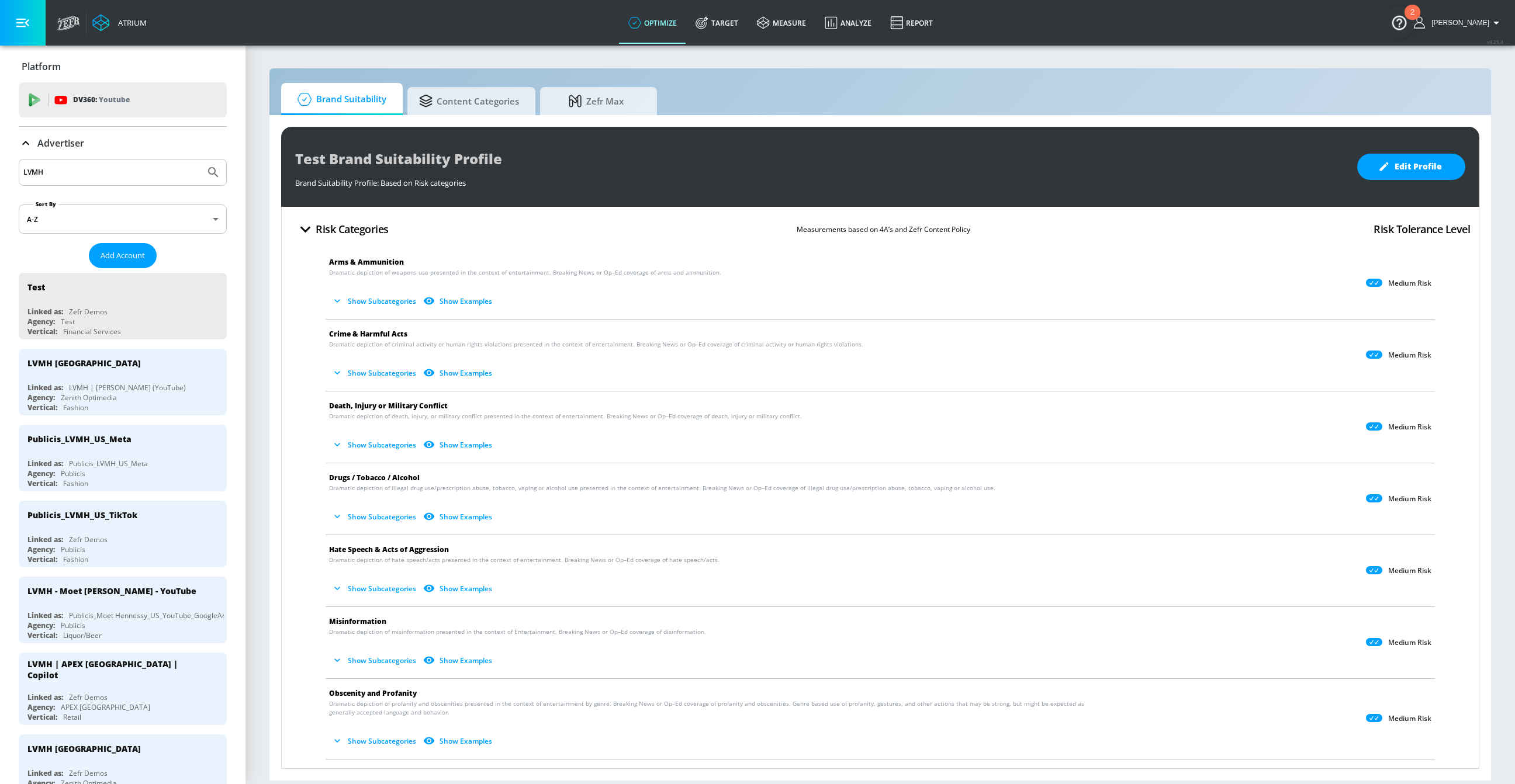
scroll to position [32, 0]
